Goal: Download file/media

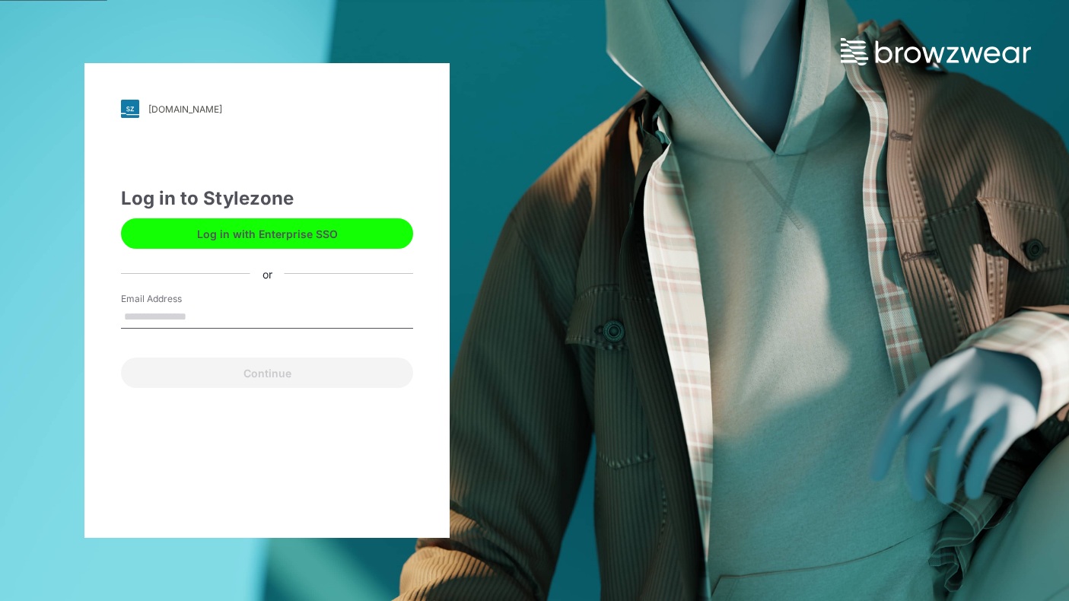
click at [430, 339] on div "puma.stylezone.com Loading... Log in to Stylezone Log in with Enterprise SSO or…" at bounding box center [266, 300] width 365 height 475
click at [347, 242] on button "Log in with Enterprise SSO" at bounding box center [267, 233] width 292 height 30
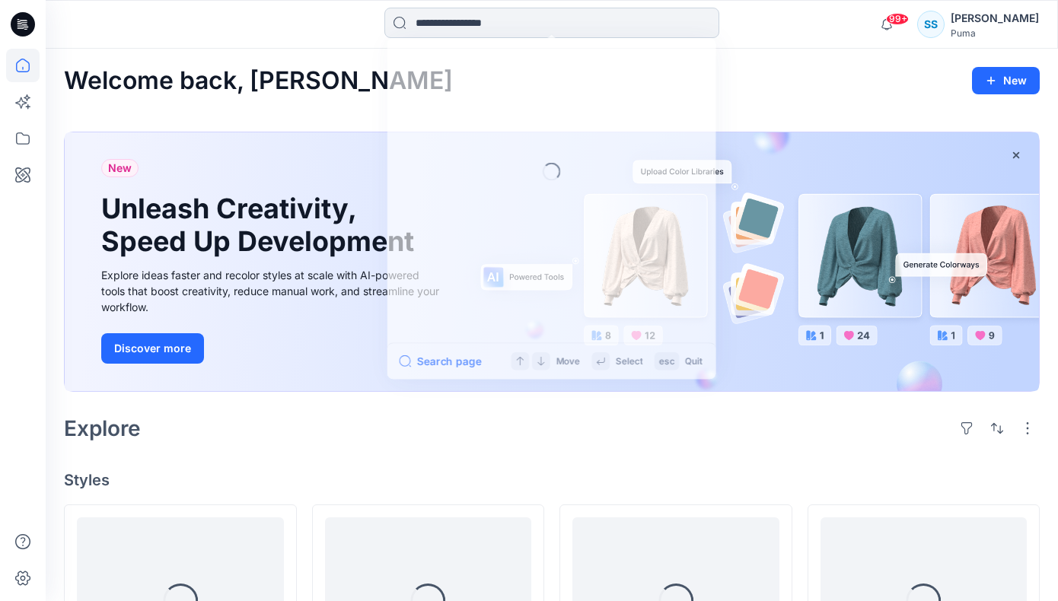
click at [493, 23] on input at bounding box center [551, 23] width 335 height 30
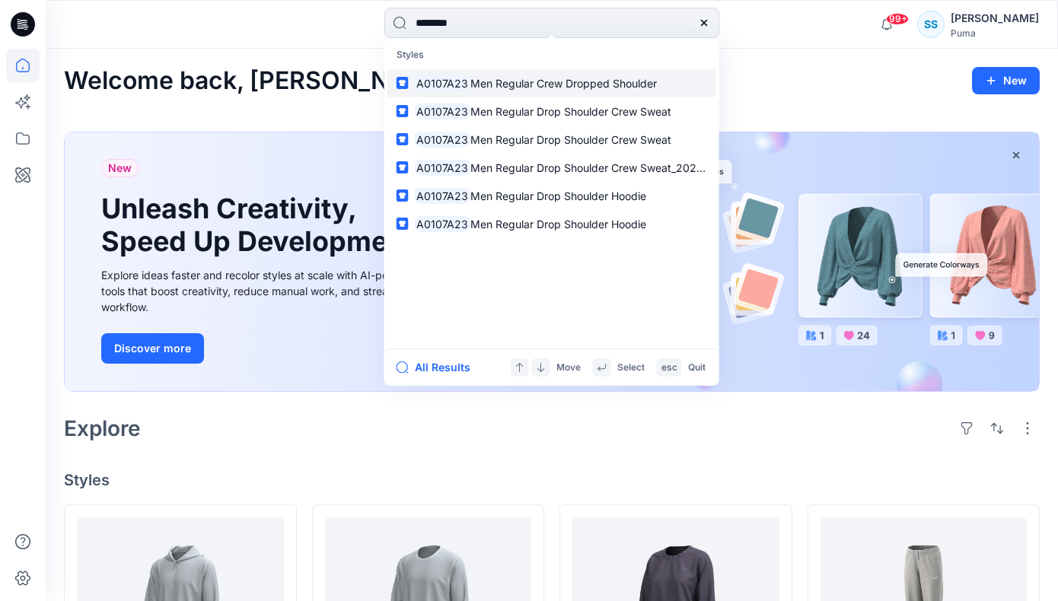
type input "********"
click at [584, 92] on link "A0107A23 Men Regular Crew Dropped Shoulder" at bounding box center [551, 83] width 329 height 28
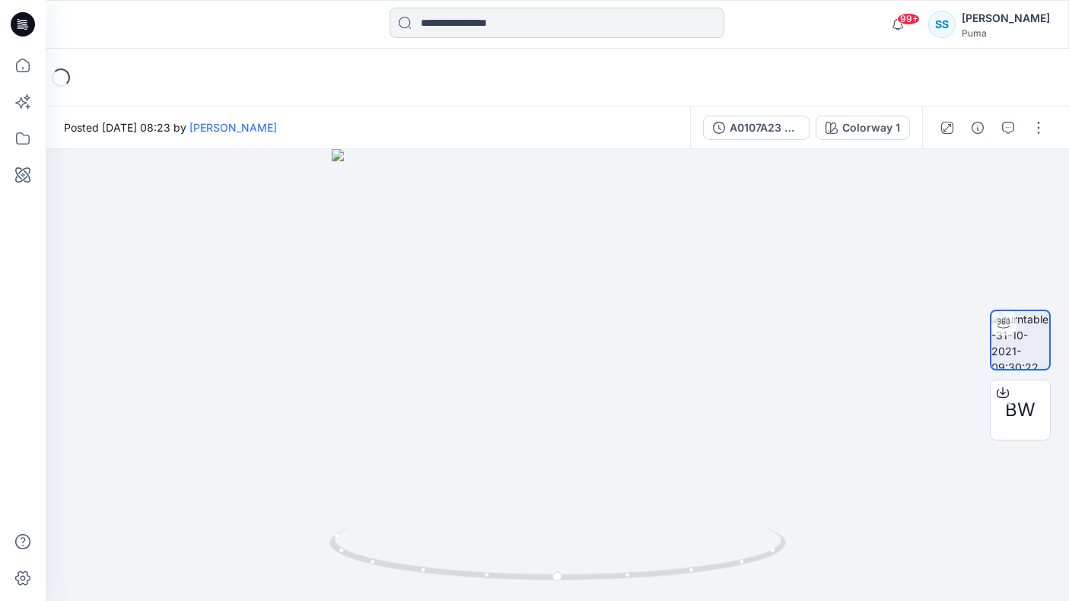
click at [511, 25] on input at bounding box center [557, 23] width 335 height 30
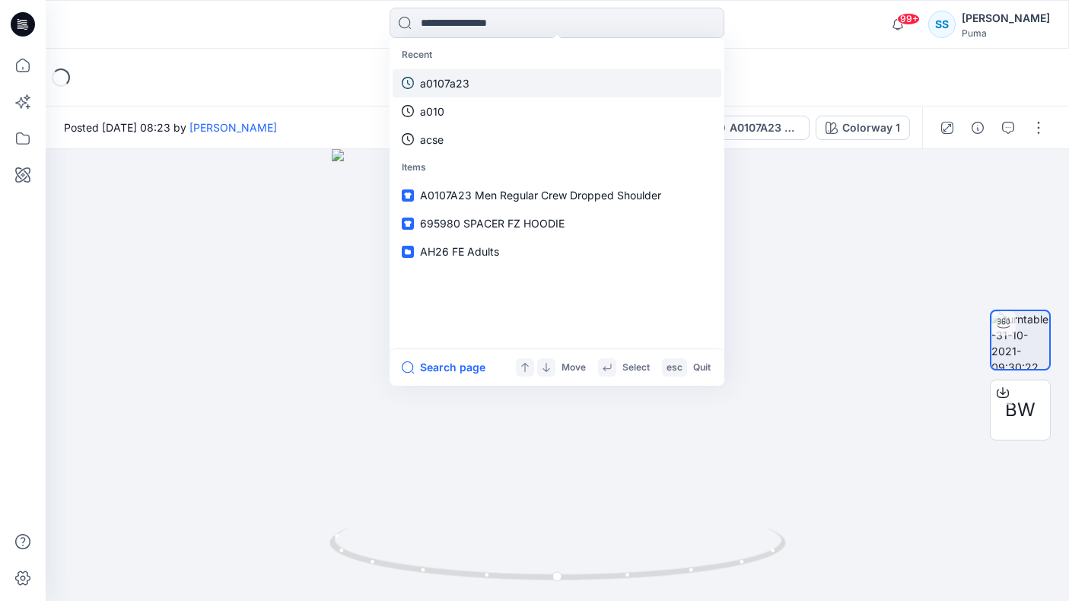
click at [486, 87] on link "a0107a23" at bounding box center [557, 83] width 329 height 28
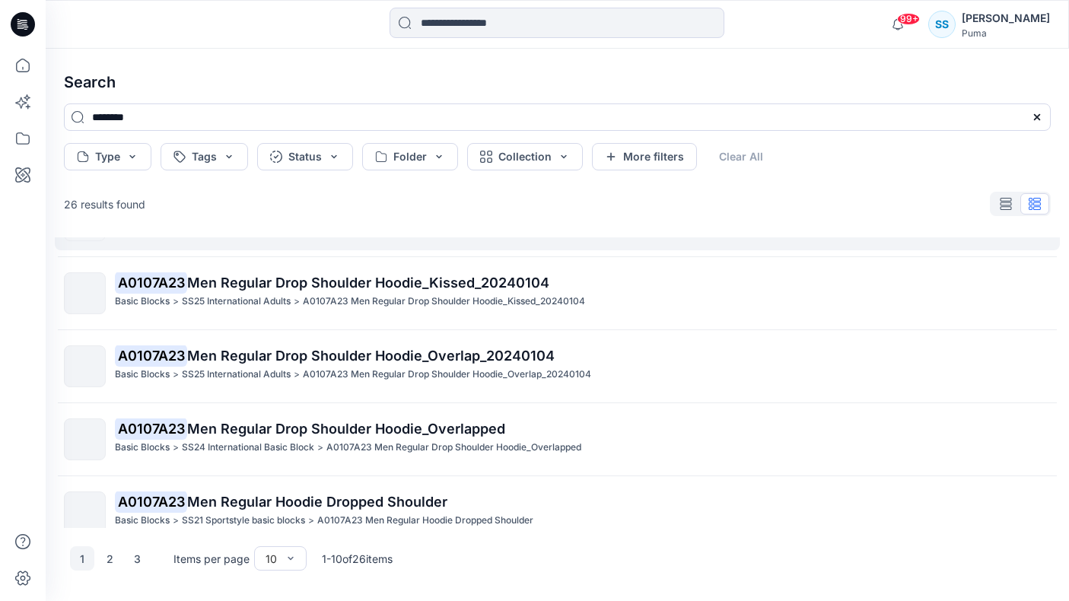
scroll to position [440, 0]
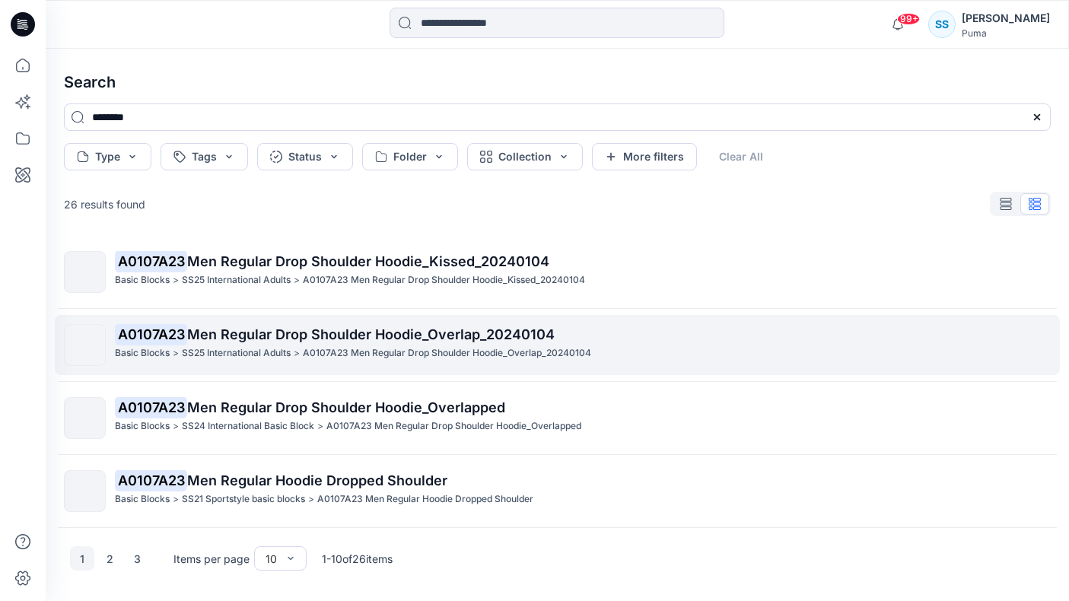
click at [240, 343] on p "A0107A23 Men Regular Drop Shoulder Hoodie_Overlap_20240104" at bounding box center [582, 334] width 935 height 21
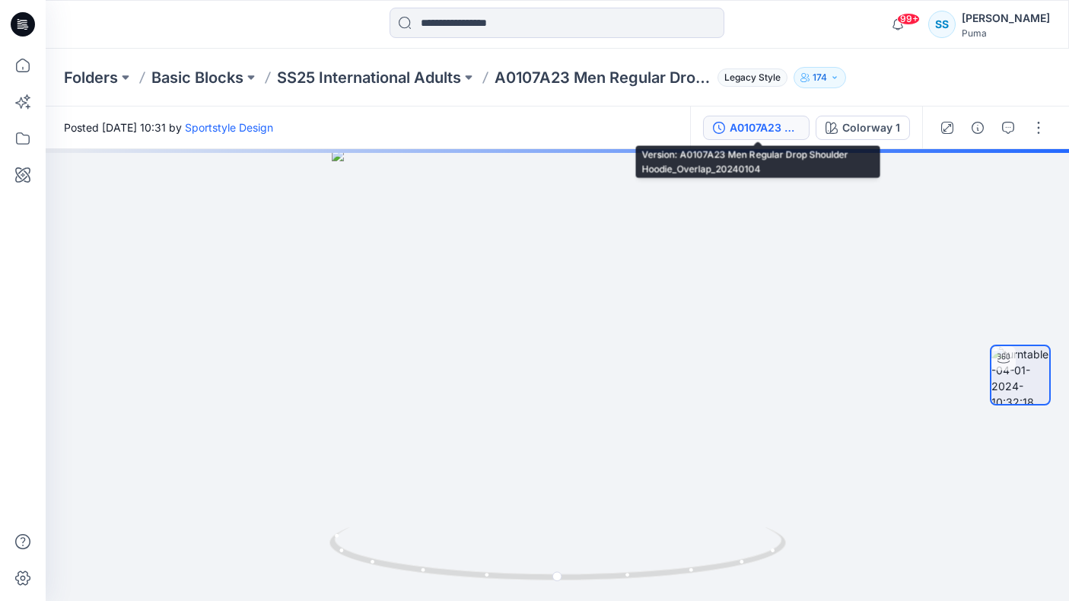
click at [772, 126] on div "A0107A23 Men Regular Drop Shoulder Hoodie_Overlap_20240104" at bounding box center [765, 127] width 70 height 17
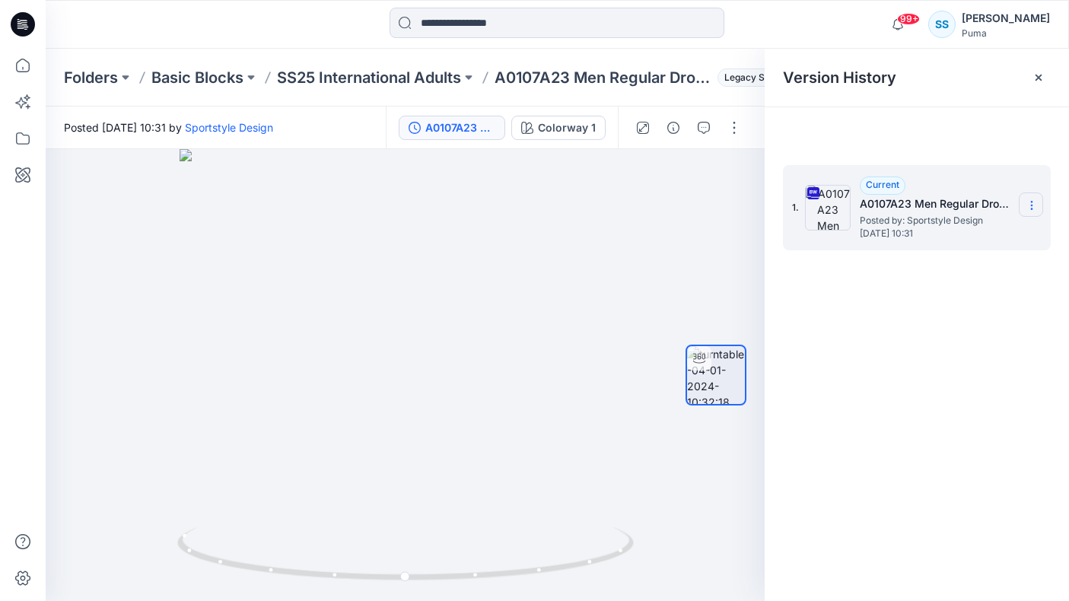
click at [1042, 201] on section at bounding box center [1031, 205] width 24 height 24
click at [967, 231] on span "Download Source BW File" at bounding box center [955, 235] width 128 height 18
click at [249, 76] on button at bounding box center [251, 77] width 15 height 21
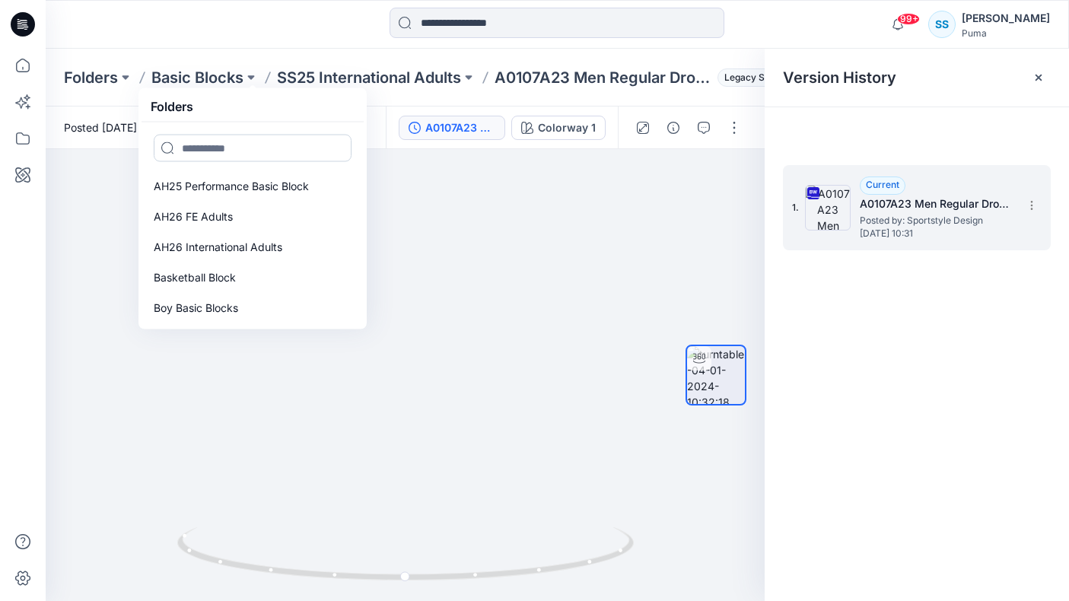
click at [231, 146] on input at bounding box center [253, 148] width 198 height 27
click at [473, 27] on input at bounding box center [557, 23] width 335 height 30
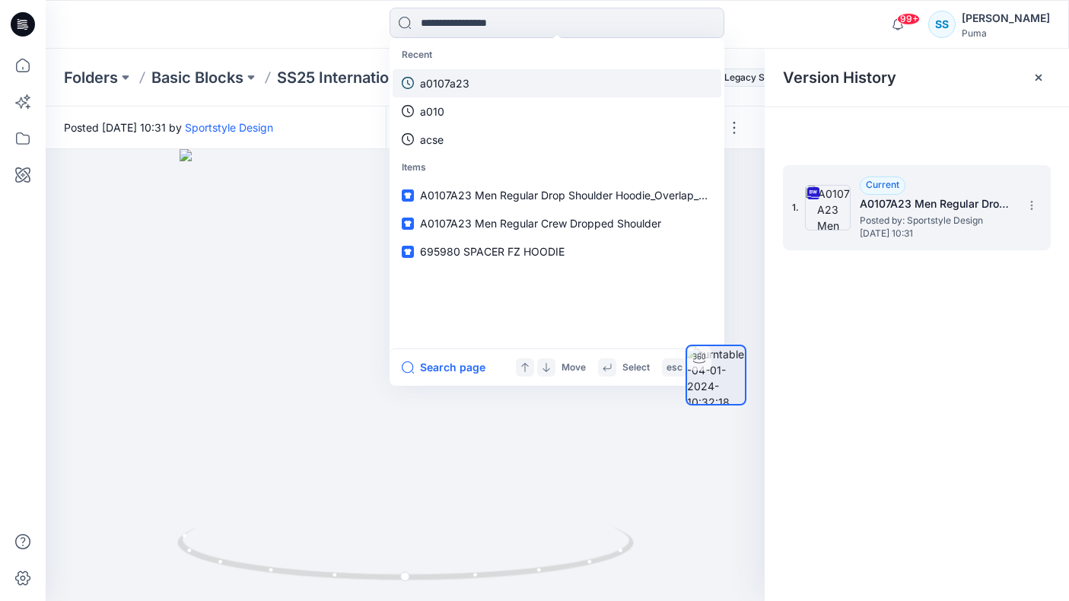
click at [492, 81] on link "a0107a23" at bounding box center [557, 83] width 329 height 28
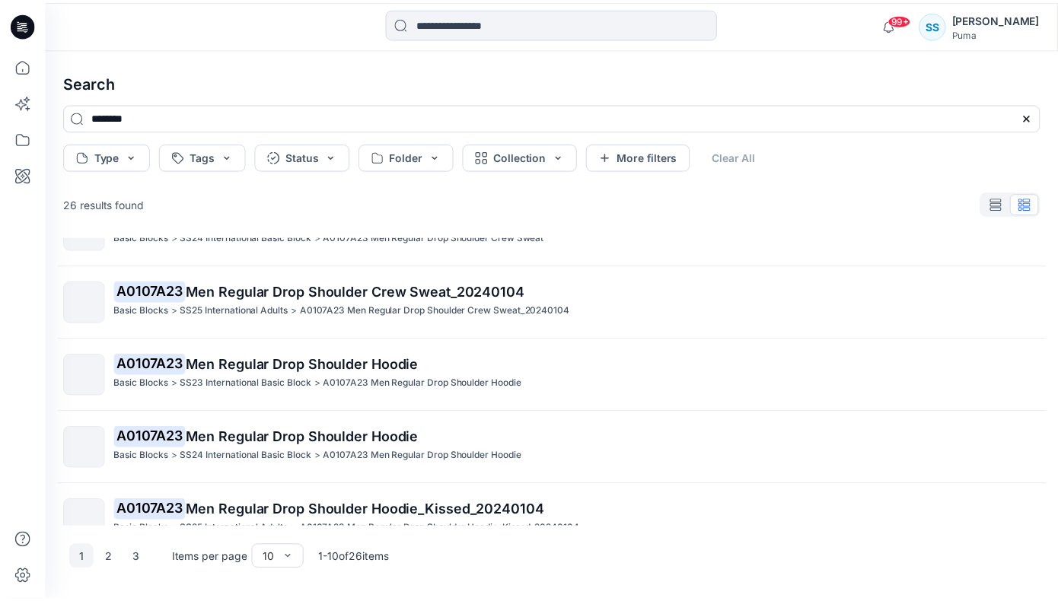
scroll to position [193, 0]
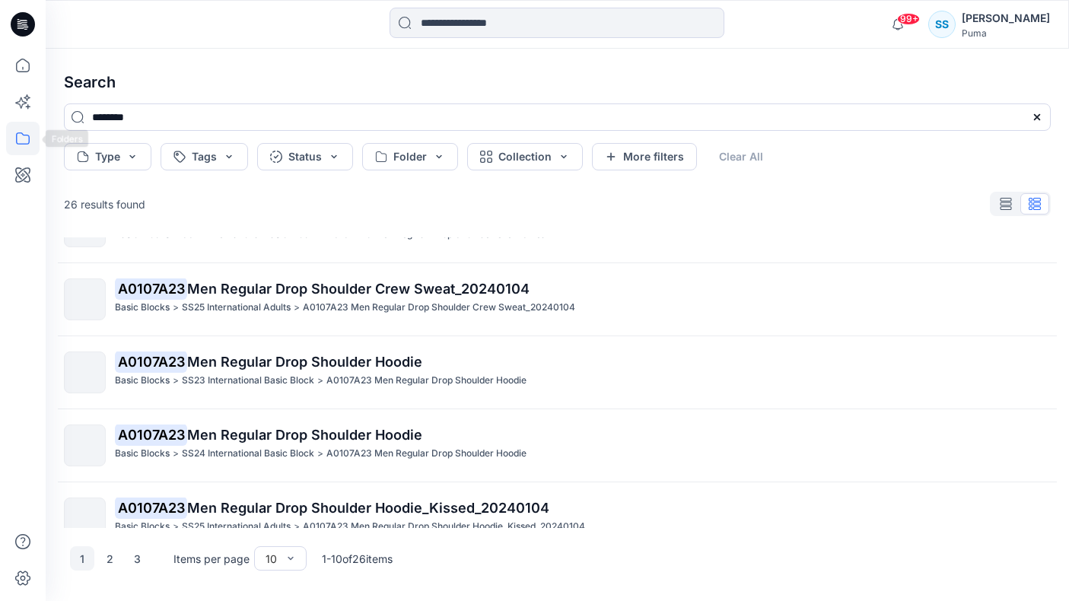
click at [25, 132] on icon at bounding box center [22, 138] width 33 height 33
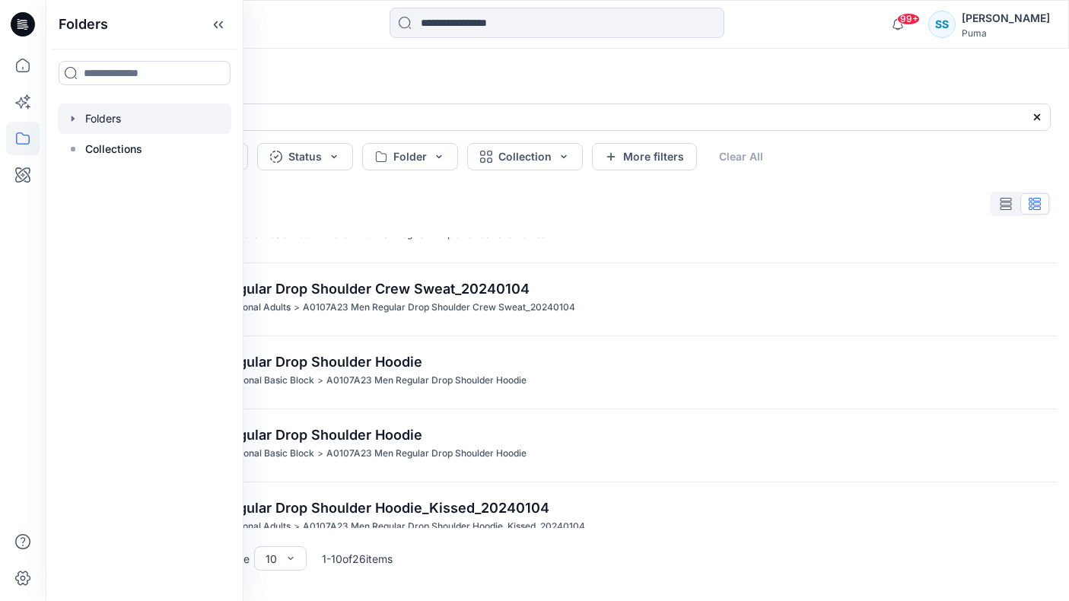
click at [105, 125] on div at bounding box center [145, 119] width 174 height 30
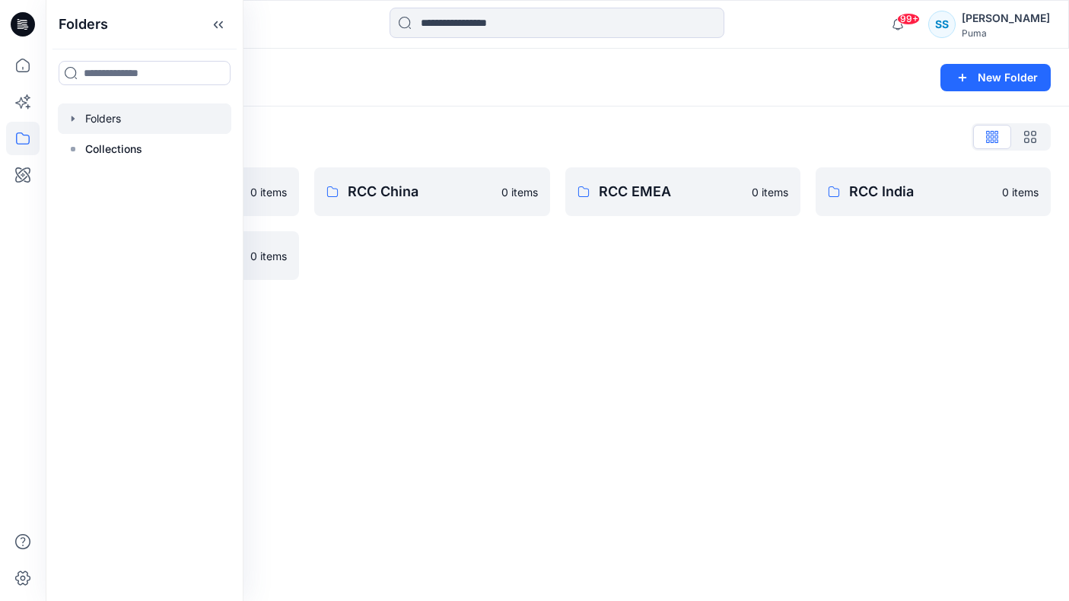
click at [432, 332] on div "Folders New Folder Folders List Basic Blocks 0 items Sportstyle 0 items RCC Chi…" at bounding box center [558, 325] width 1024 height 553
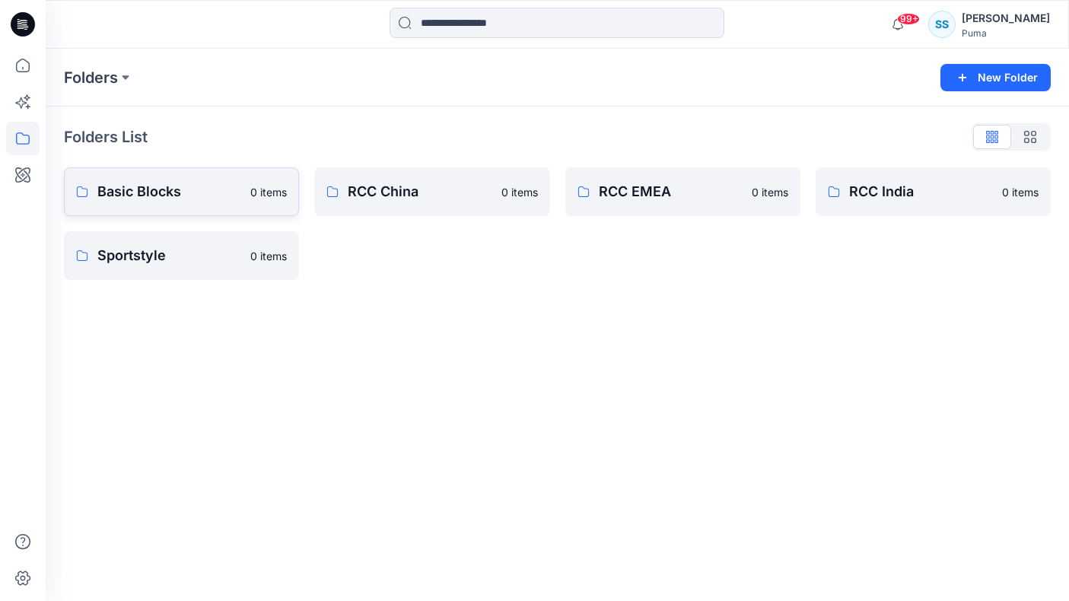
click at [188, 194] on p "Basic Blocks" at bounding box center [169, 191] width 144 height 21
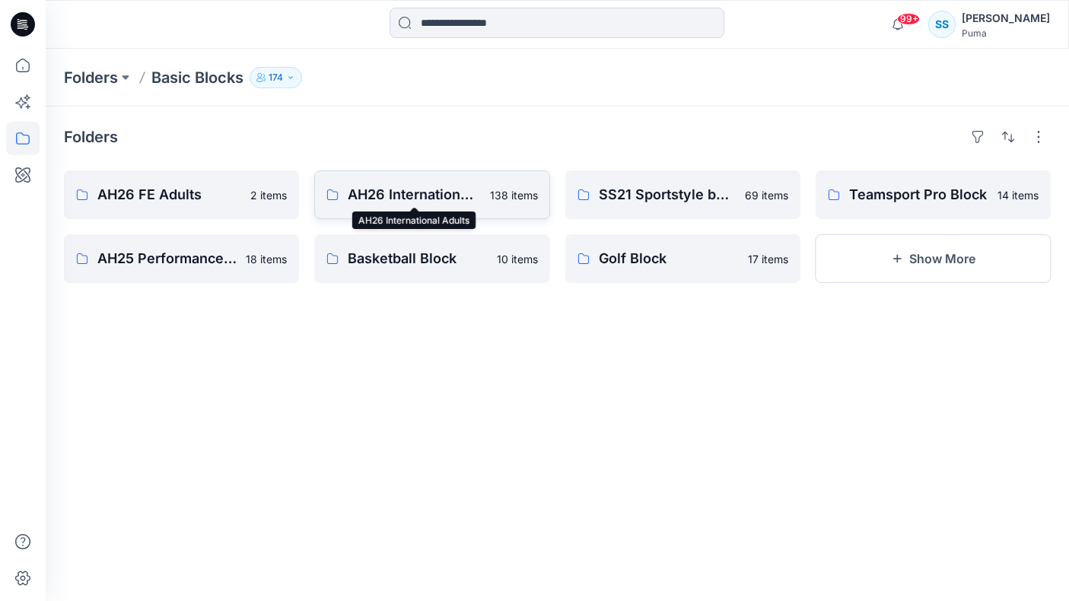
click at [448, 190] on p "AH26 International Adults" at bounding box center [414, 194] width 132 height 21
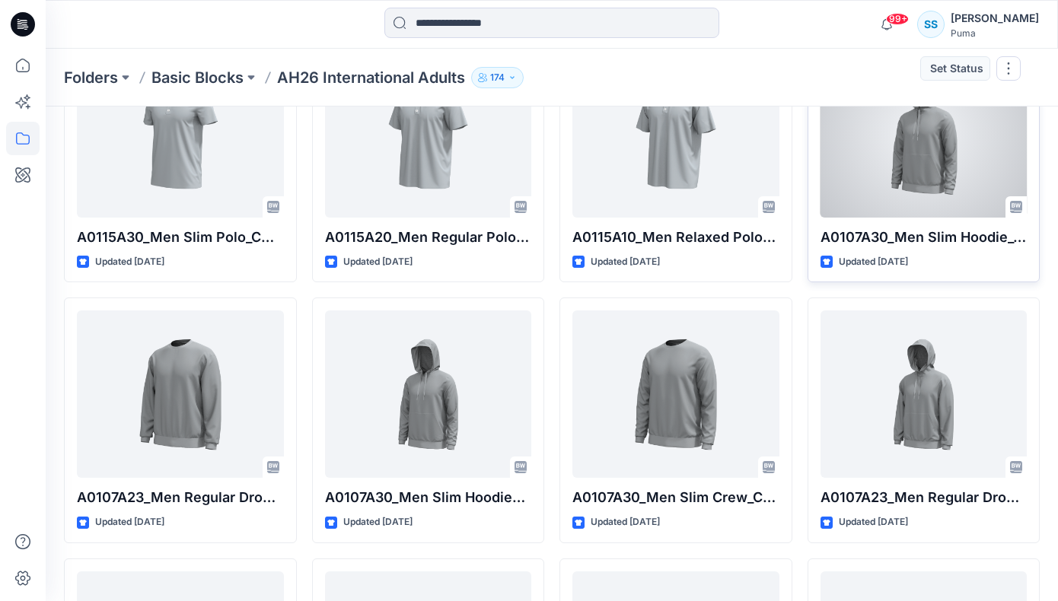
scroll to position [7173, 0]
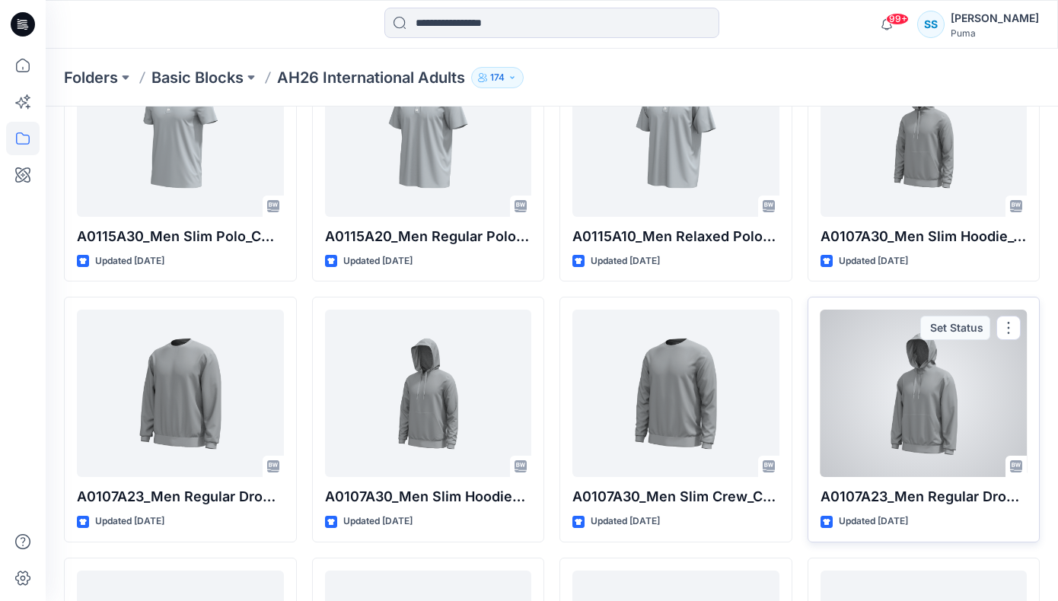
click at [967, 447] on div at bounding box center [923, 393] width 207 height 167
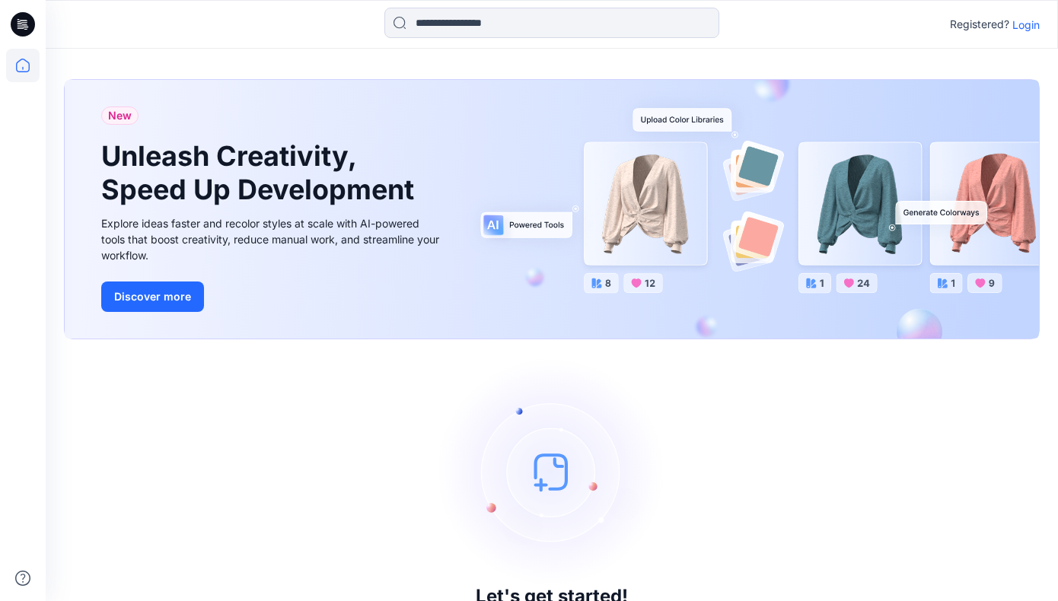
click at [1031, 27] on p "Login" at bounding box center [1025, 25] width 27 height 16
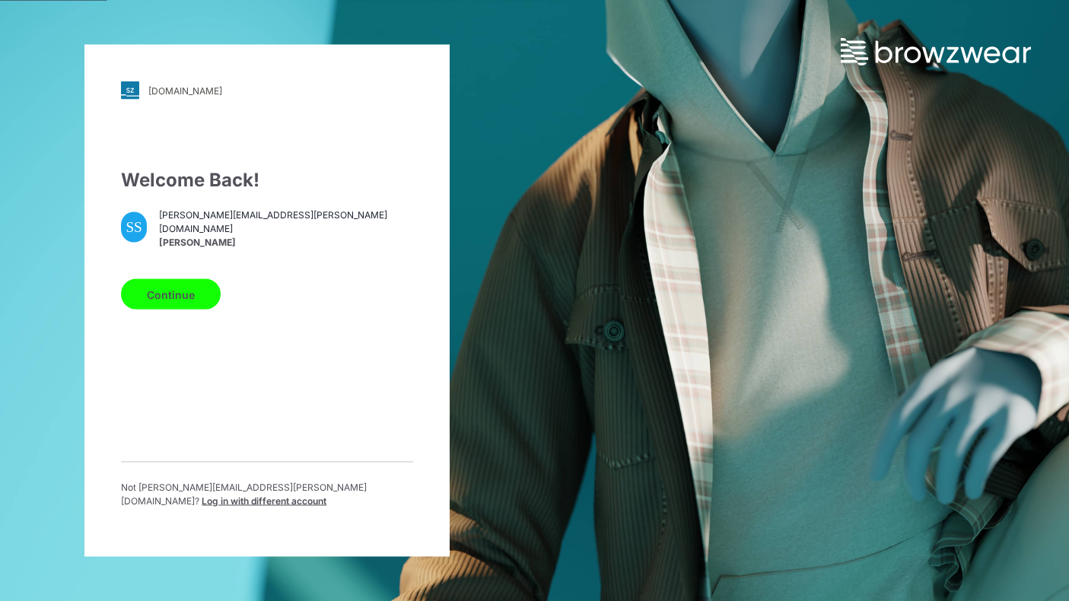
click at [172, 301] on button "Continue" at bounding box center [171, 294] width 100 height 30
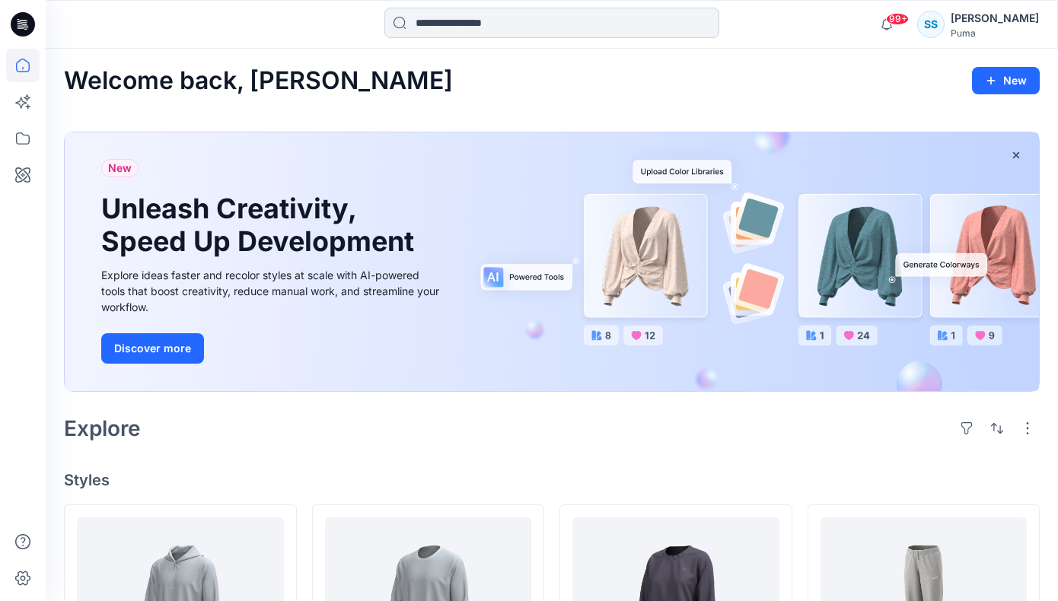
click at [456, 28] on input at bounding box center [551, 23] width 335 height 30
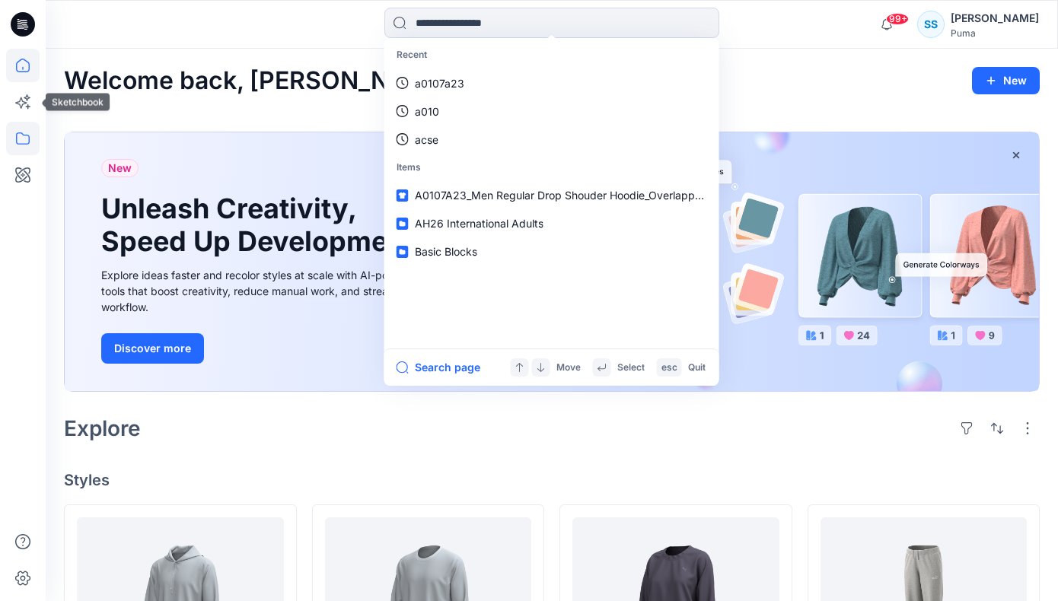
click at [5, 141] on div at bounding box center [23, 300] width 46 height 601
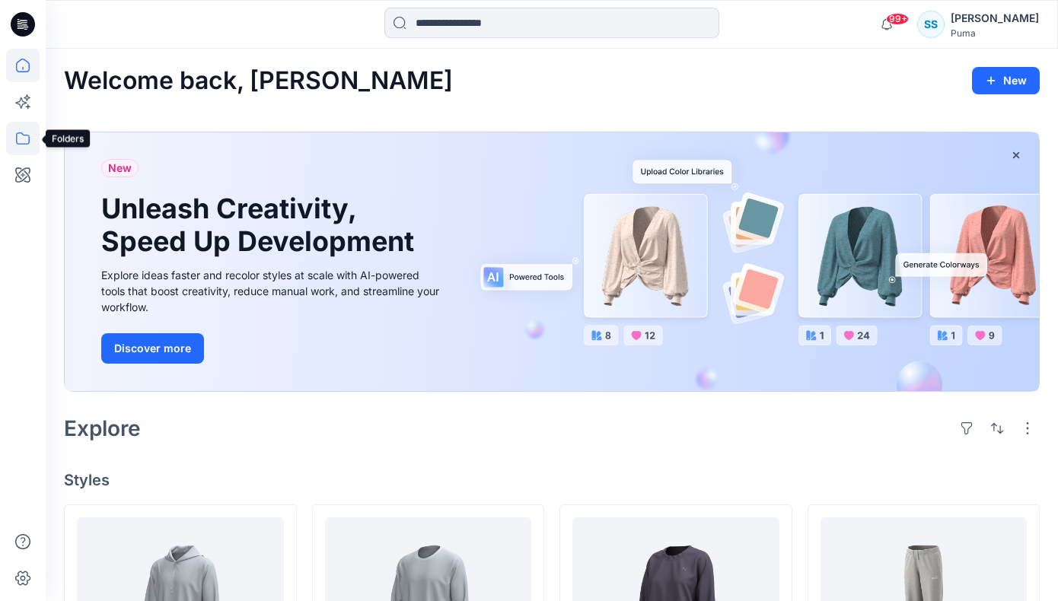
click at [12, 139] on icon at bounding box center [22, 138] width 33 height 33
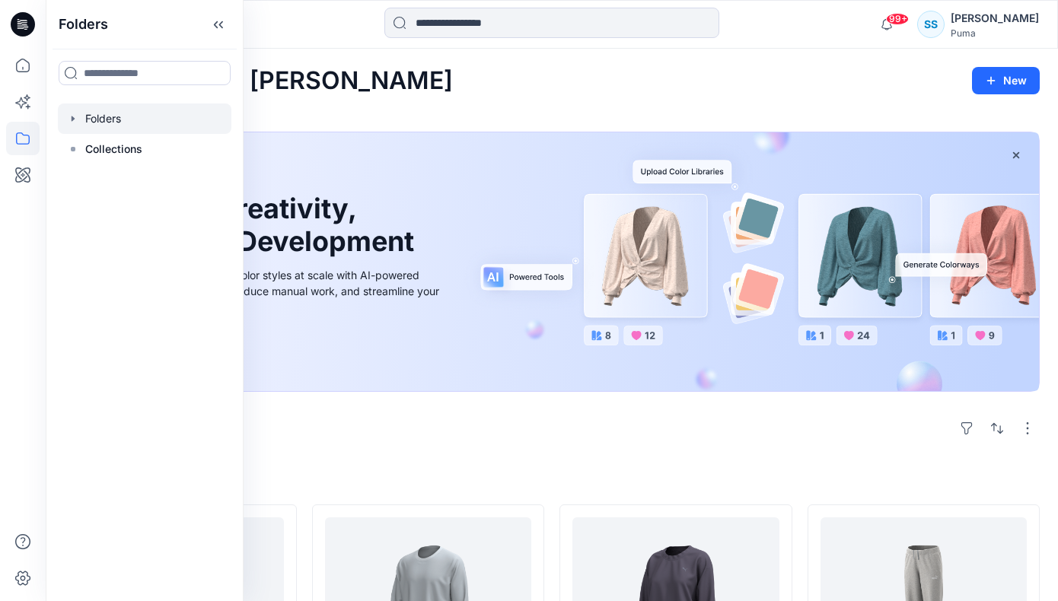
click at [114, 124] on div at bounding box center [145, 119] width 174 height 30
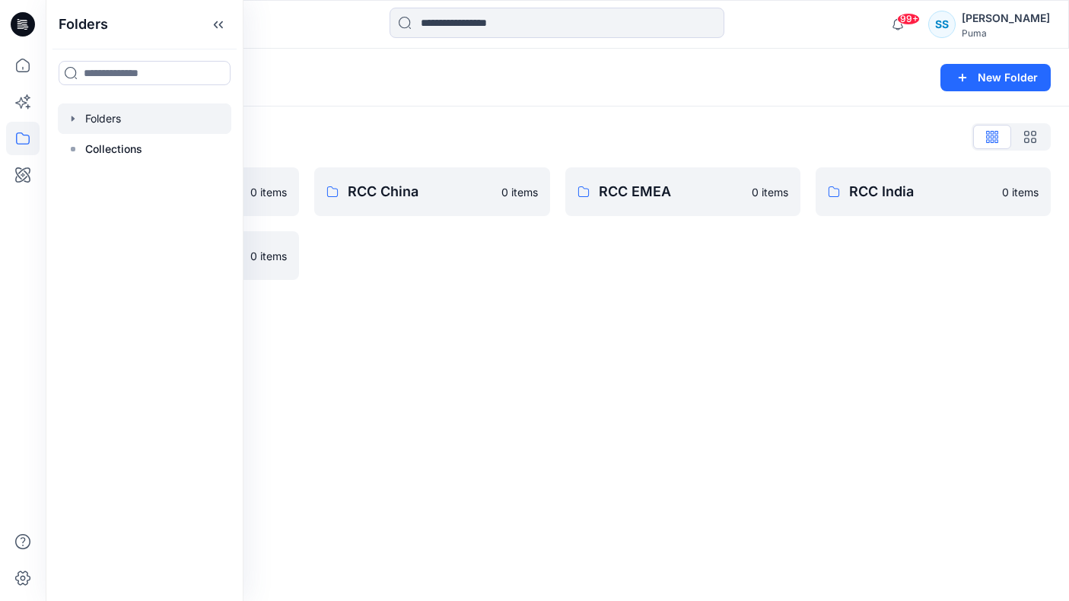
click at [543, 441] on div "Folders New Folder Folders List Basic Blocks 0 items Sportstyle 0 items RCC Chi…" at bounding box center [558, 325] width 1024 height 553
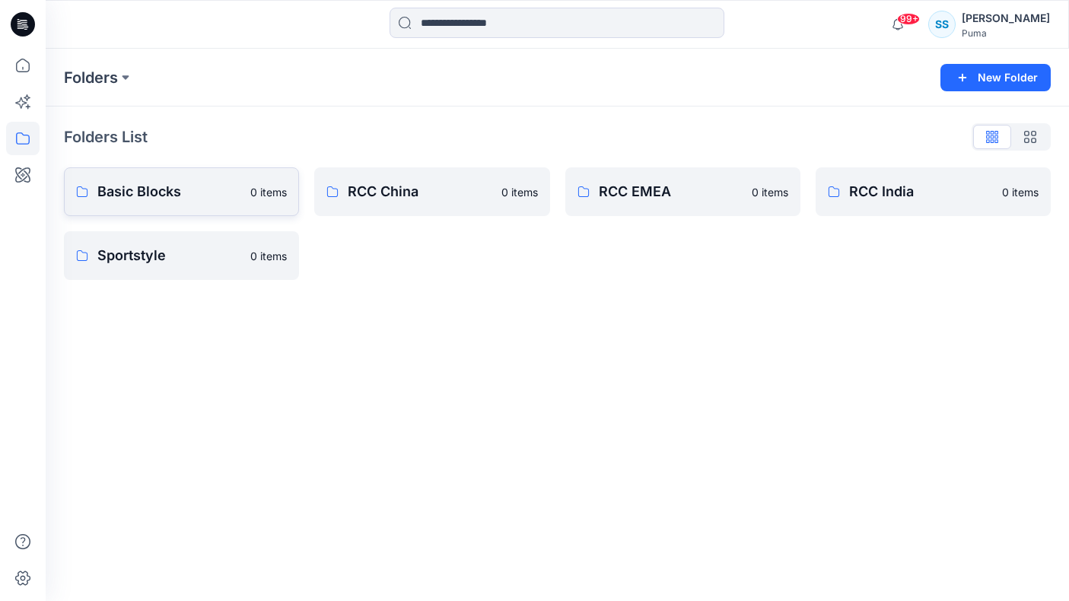
click at [231, 198] on p "Basic Blocks" at bounding box center [169, 191] width 144 height 21
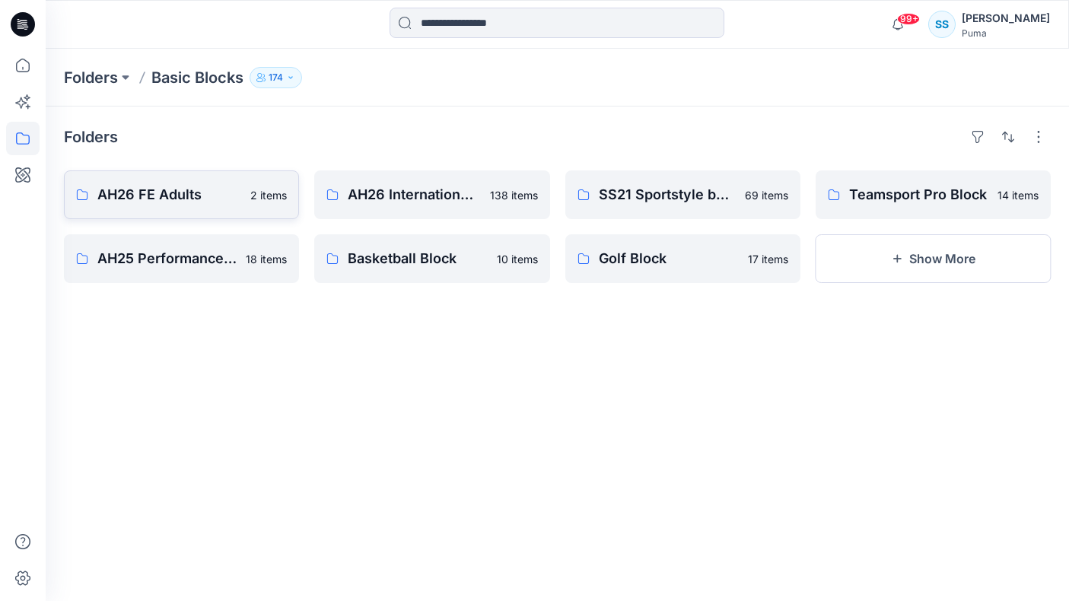
click at [219, 186] on p "AH26 FE Adults" at bounding box center [169, 194] width 144 height 21
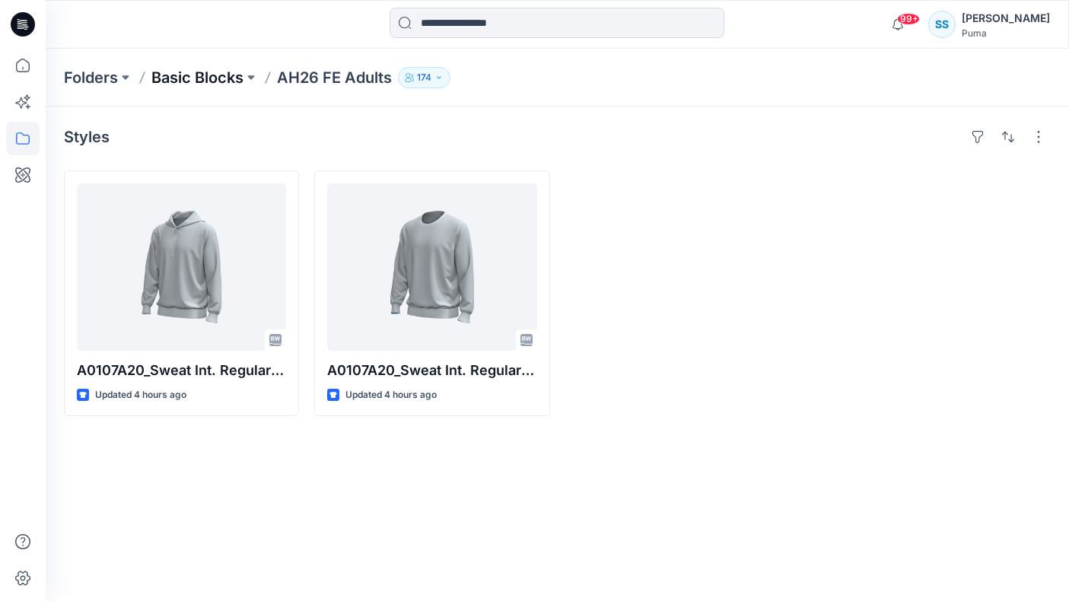
click at [203, 79] on p "Basic Blocks" at bounding box center [197, 77] width 92 height 21
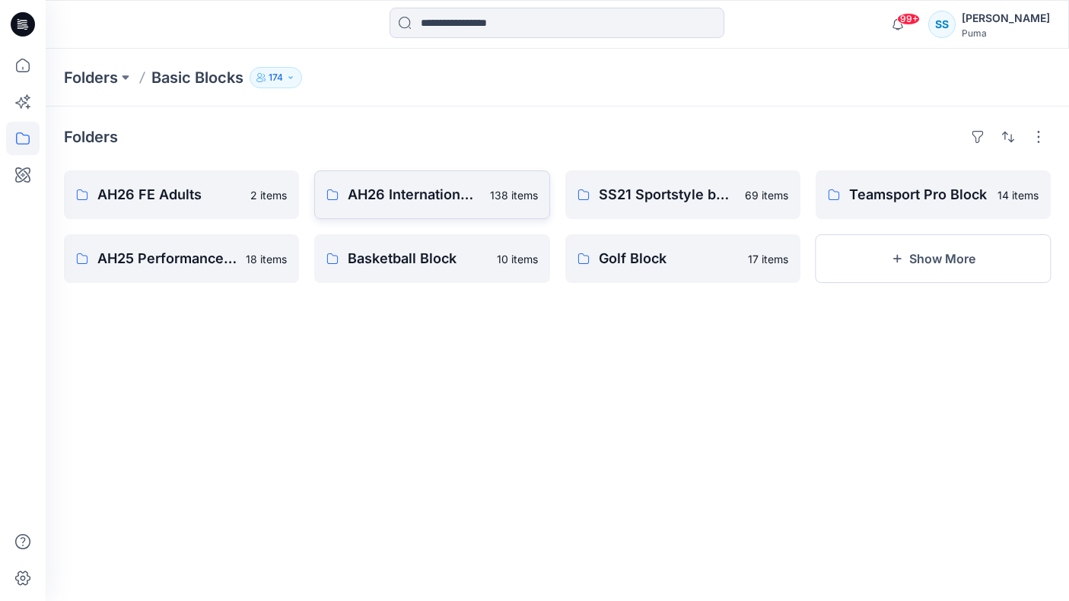
click at [422, 203] on p "AH26 International Adults" at bounding box center [414, 194] width 132 height 21
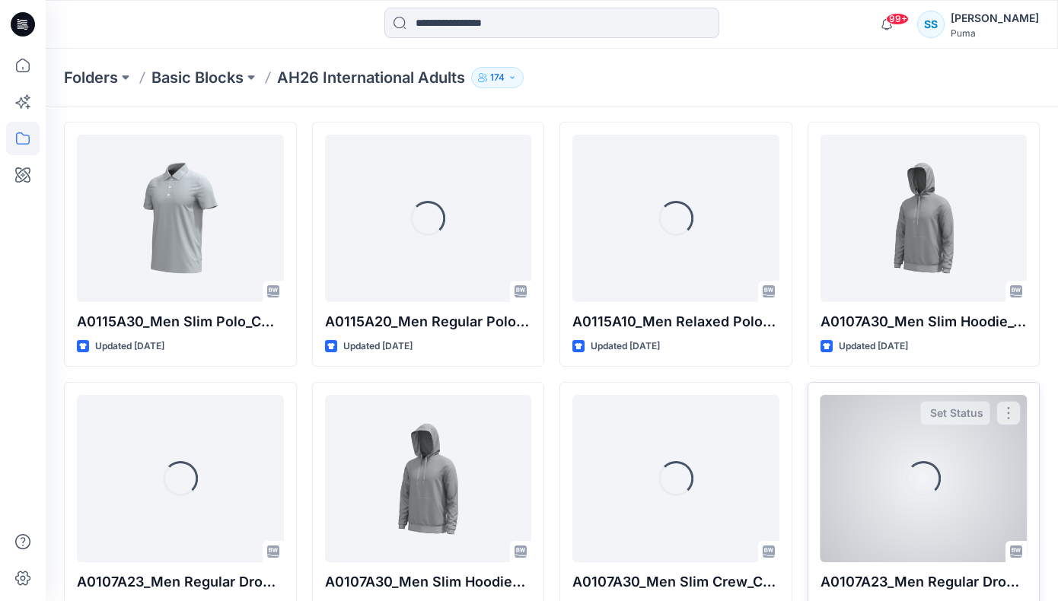
scroll to position [7124, 0]
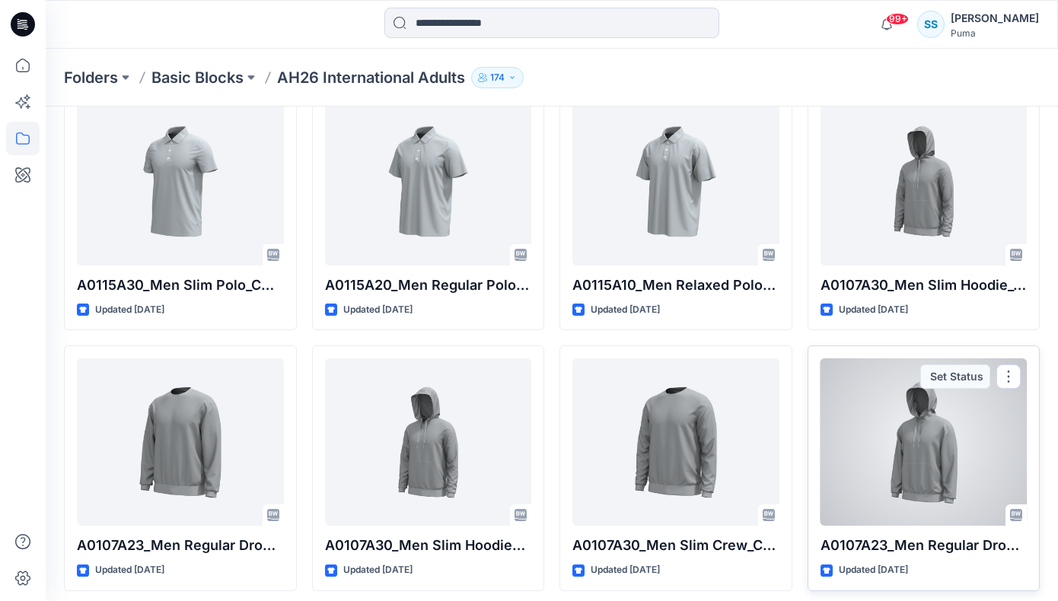
click at [961, 471] on div at bounding box center [923, 441] width 207 height 167
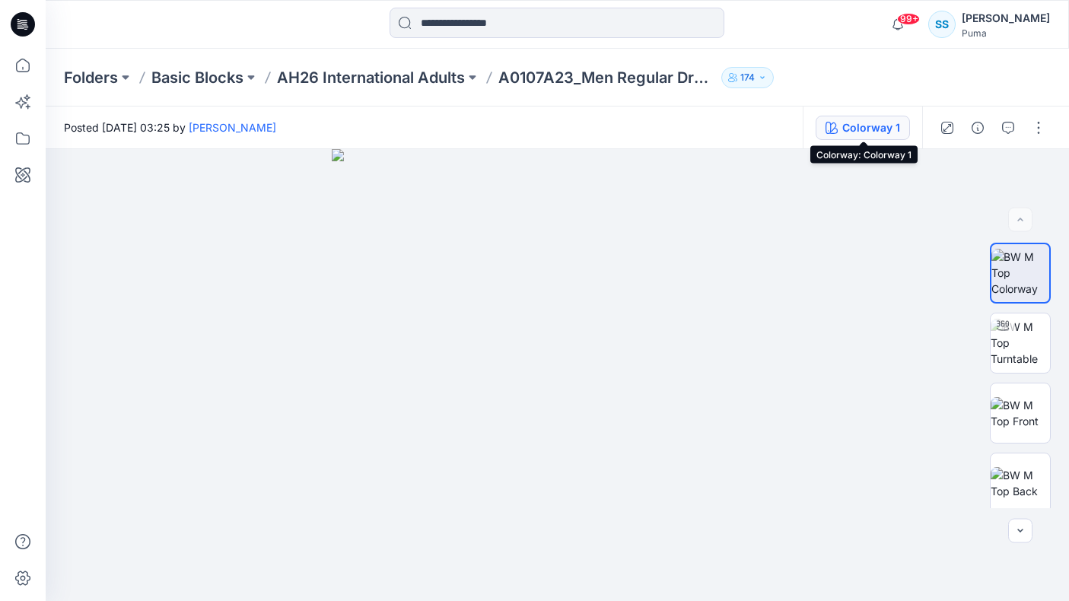
click at [854, 134] on div "Colorway 1" at bounding box center [871, 127] width 58 height 17
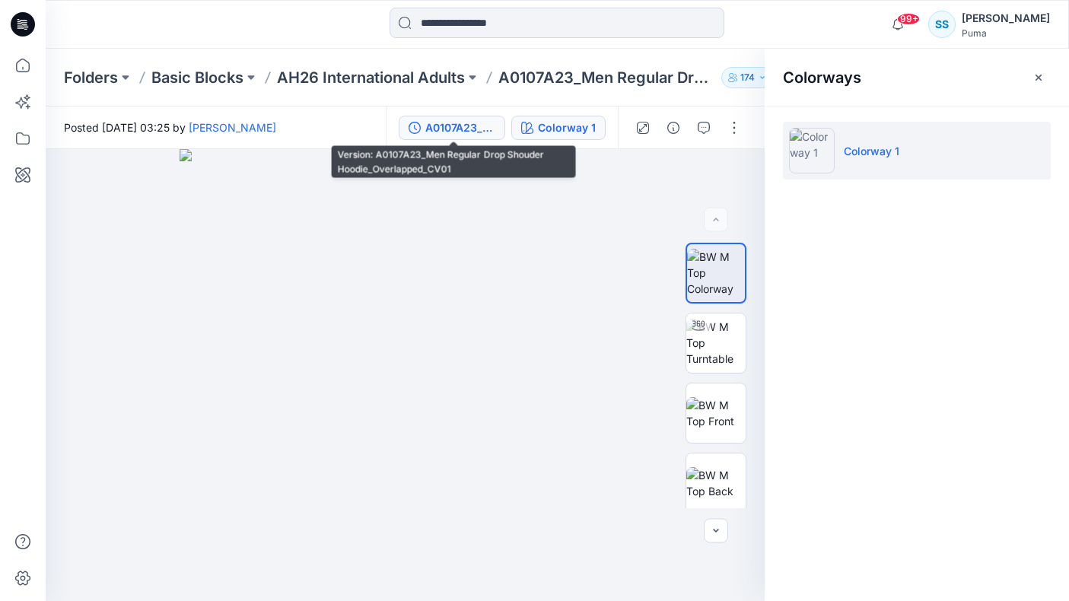
click at [476, 128] on div "A0107A23_Men Regular Drop Shouder Hoodie_Overlapped_CV01" at bounding box center [460, 127] width 70 height 17
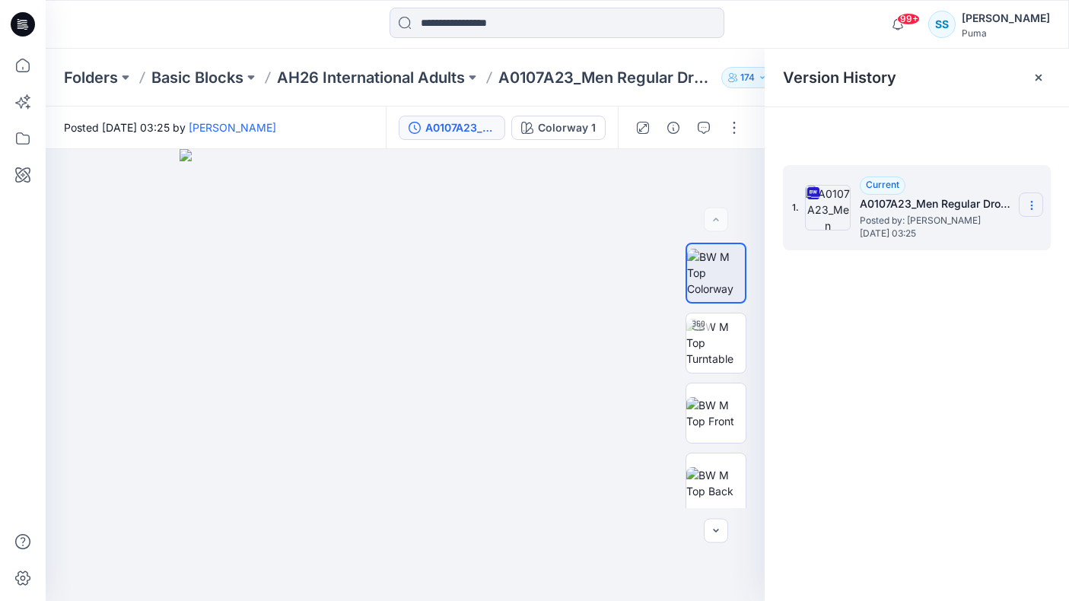
click at [1030, 205] on icon at bounding box center [1032, 205] width 12 height 12
click at [986, 237] on span "Download Source BW File" at bounding box center [955, 235] width 128 height 18
click at [714, 346] on img at bounding box center [715, 343] width 59 height 48
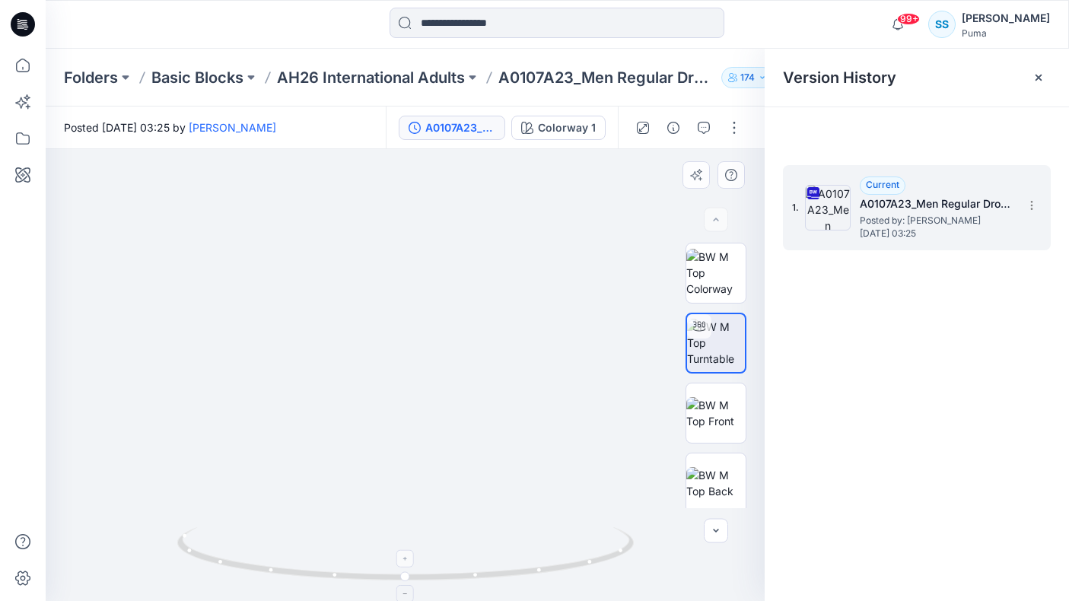
drag, startPoint x: 409, startPoint y: 278, endPoint x: 407, endPoint y: 583, distance: 305.2
drag, startPoint x: 521, startPoint y: 346, endPoint x: 592, endPoint y: 428, distance: 109.5
